Goal: Complete application form

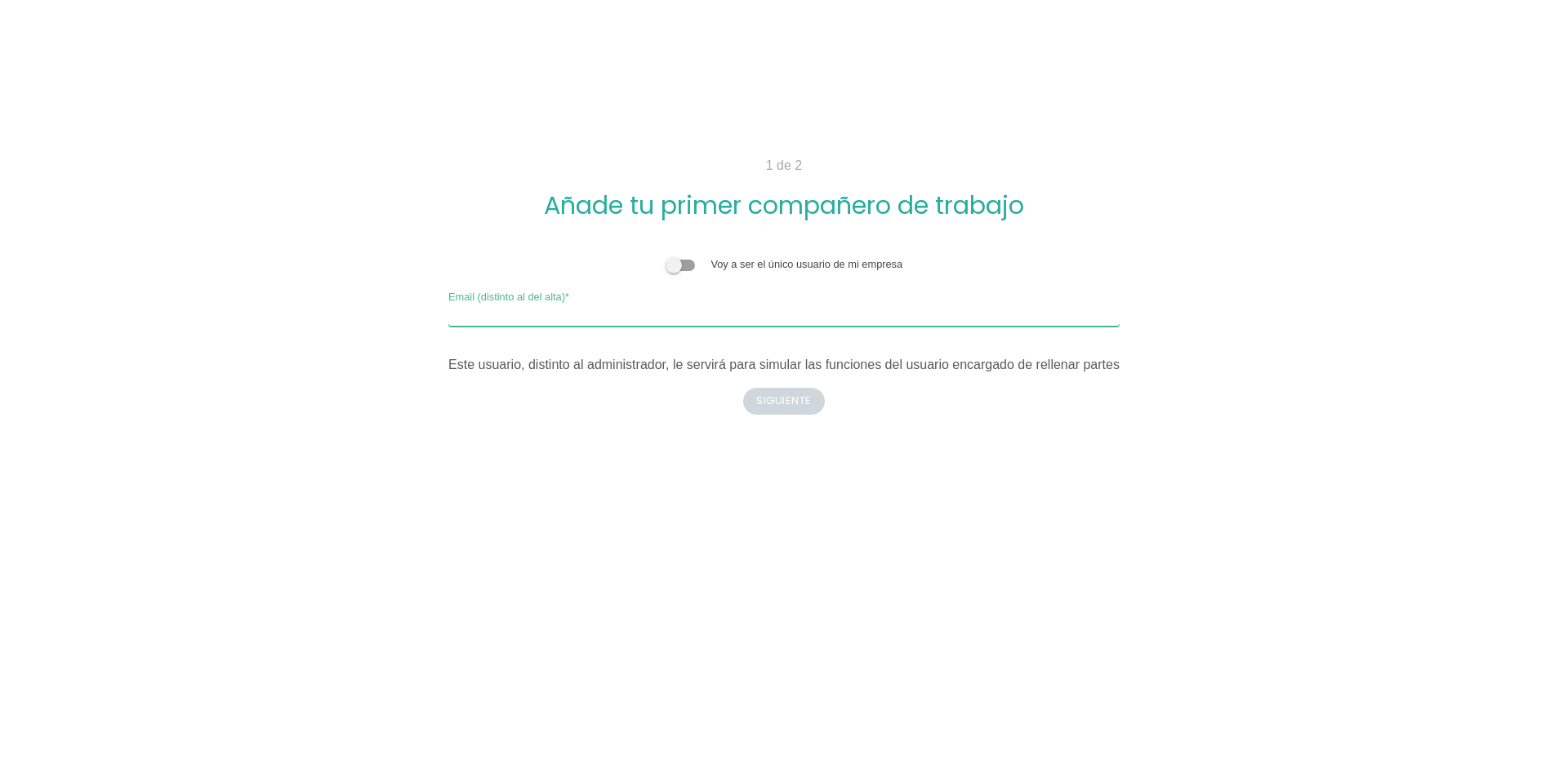
click at [666, 314] on input "Email (distinto al del alta)" at bounding box center [784, 313] width 672 height 26
type input "[EMAIL_ADDRESS][DOMAIN_NAME]"
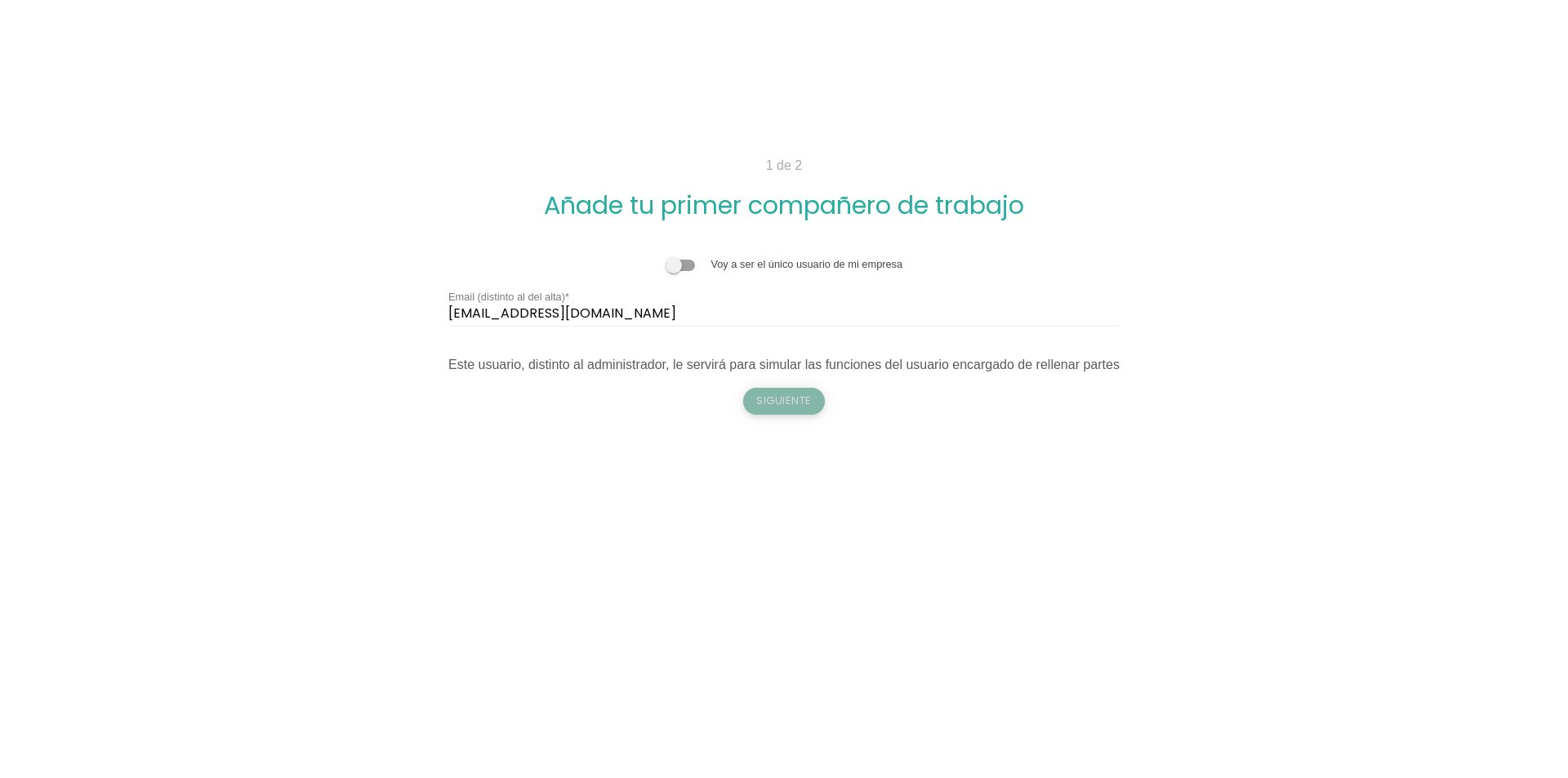
click at [794, 404] on button "Siguiente" at bounding box center [784, 401] width 82 height 26
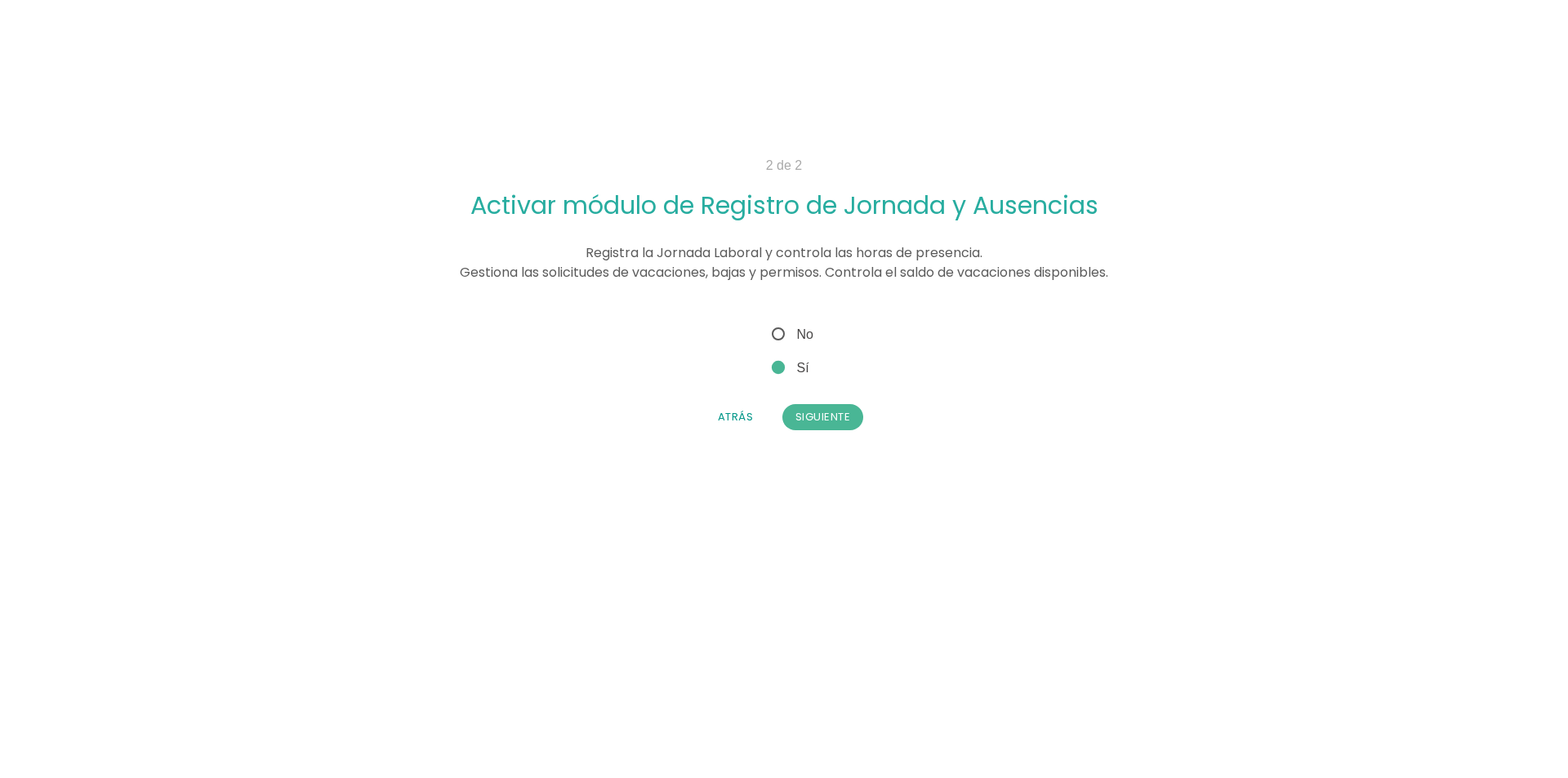
click at [803, 334] on span "No" at bounding box center [791, 334] width 45 height 20
click at [779, 334] on input "No" at bounding box center [773, 330] width 11 height 11
radio input "true"
click at [812, 410] on button "Siguiente" at bounding box center [823, 417] width 82 height 26
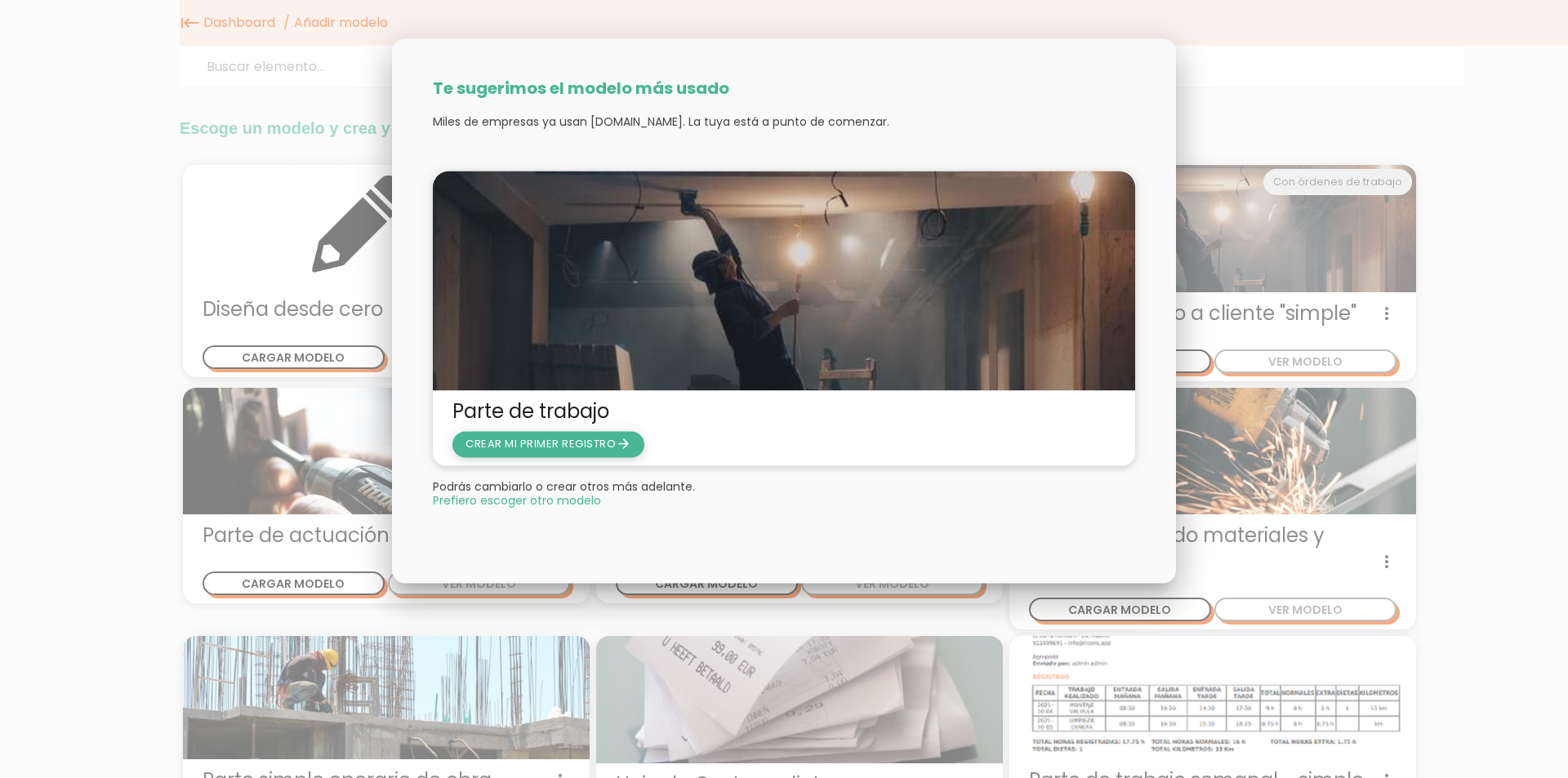
click at [564, 438] on span "CREAR MI PRIMER REGISTRO arrow_forward" at bounding box center [548, 444] width 166 height 16
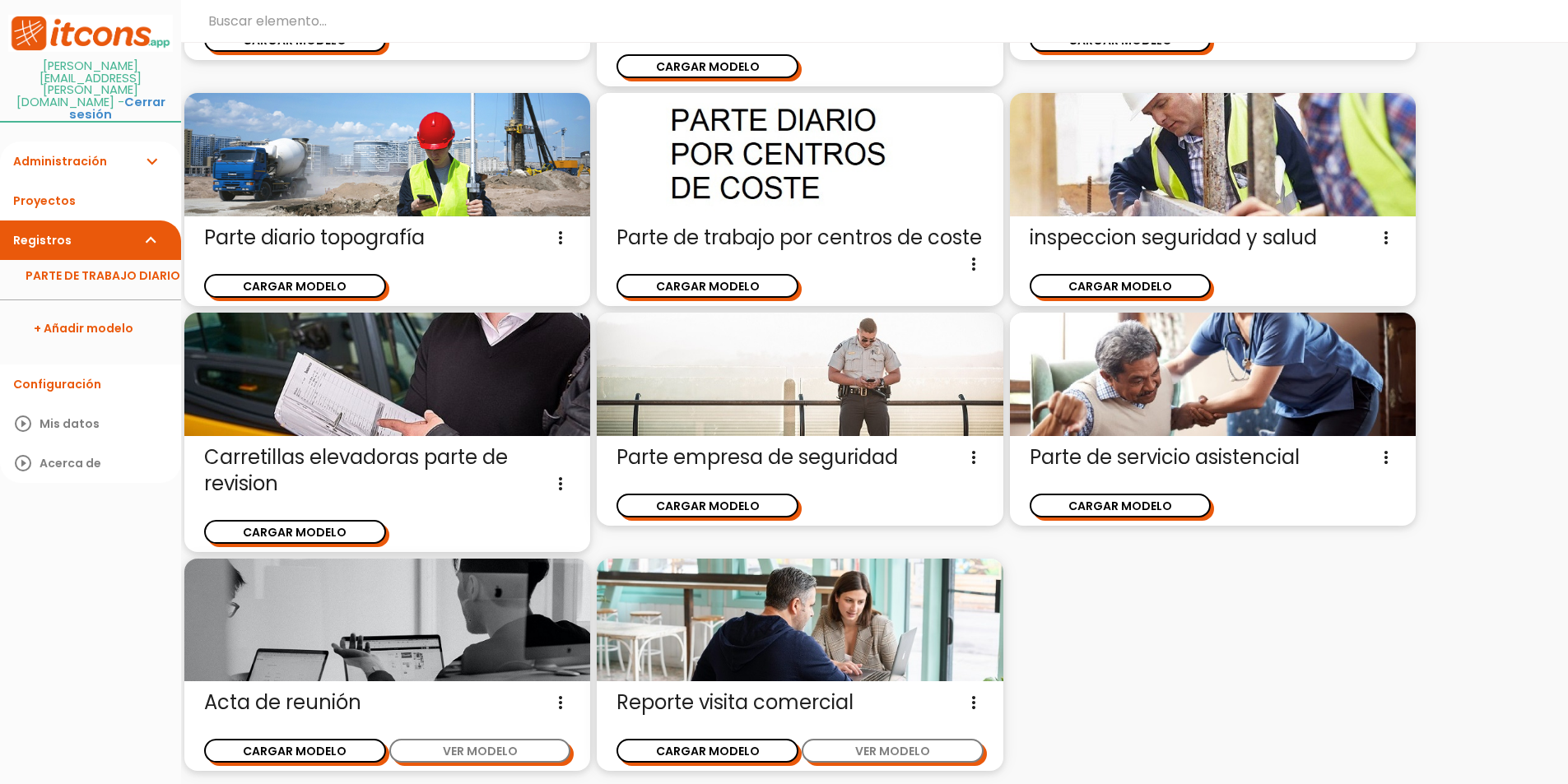
scroll to position [2158, 0]
